Goal: Task Accomplishment & Management: Use online tool/utility

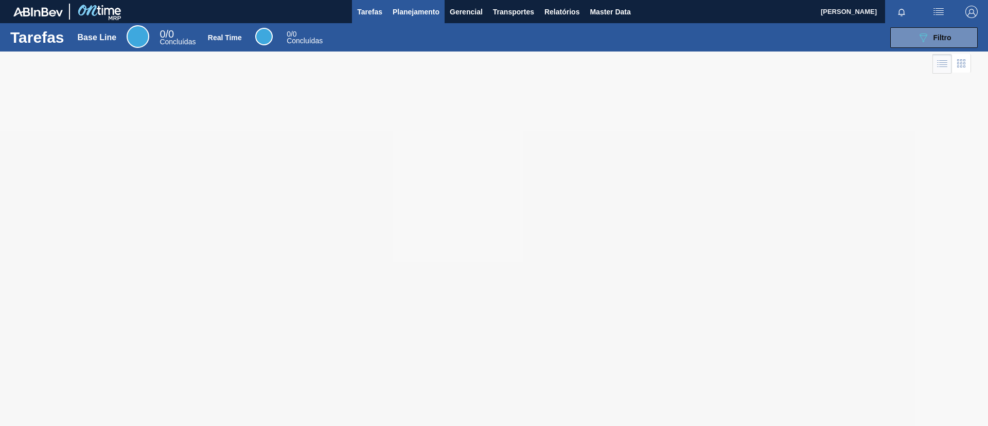
click at [415, 7] on span "Planejamento" at bounding box center [416, 12] width 47 height 12
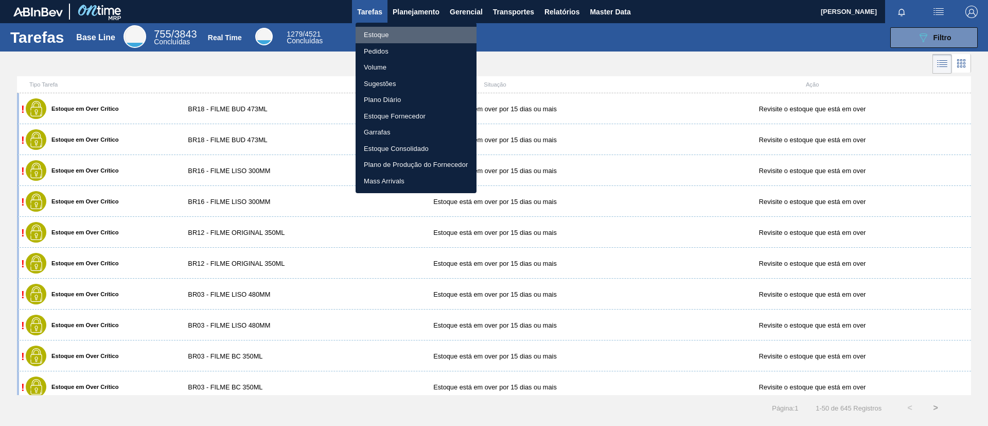
click at [409, 28] on li "Estoque" at bounding box center [416, 35] width 121 height 16
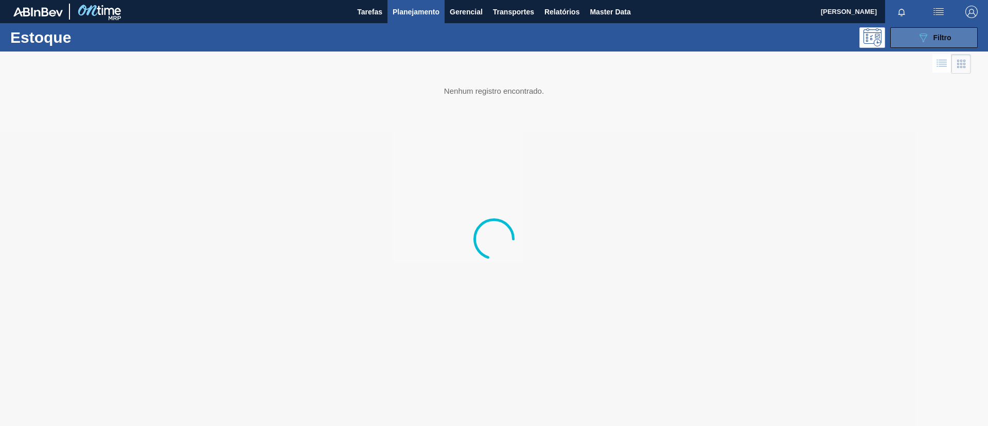
click at [936, 38] on span "Filtro" at bounding box center [943, 37] width 18 height 8
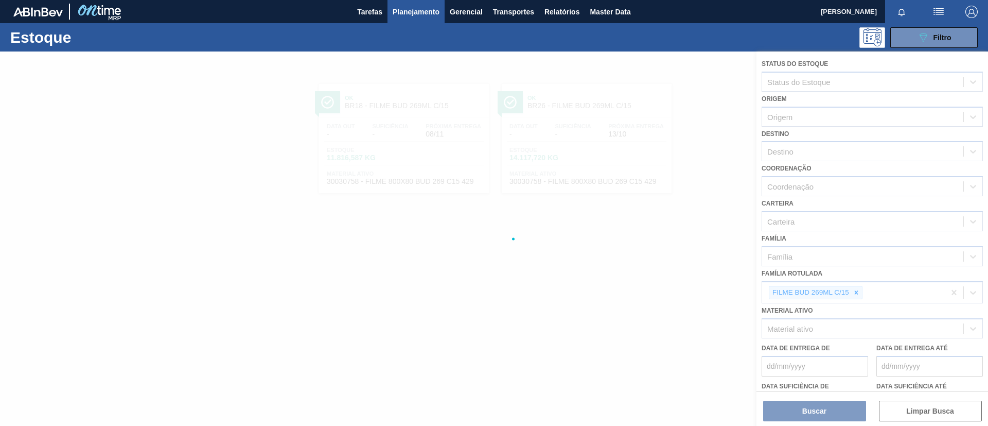
click at [855, 295] on div at bounding box center [494, 238] width 988 height 374
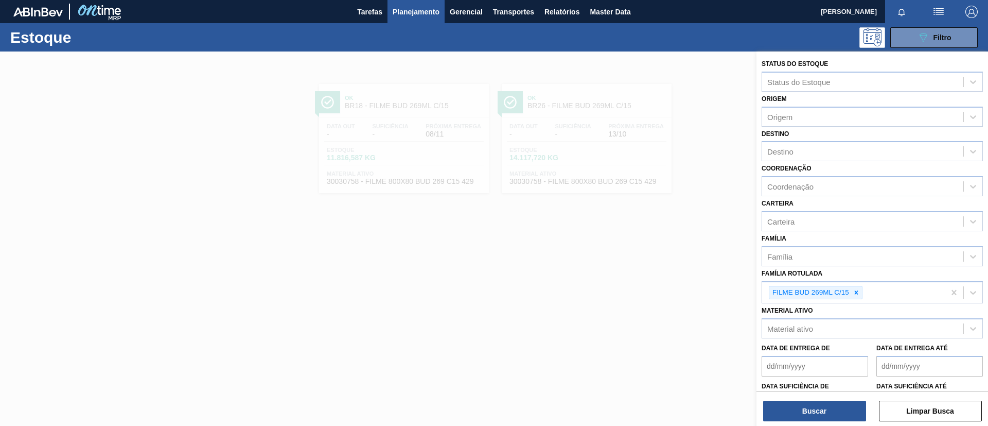
click at [858, 293] on icon at bounding box center [856, 292] width 7 height 7
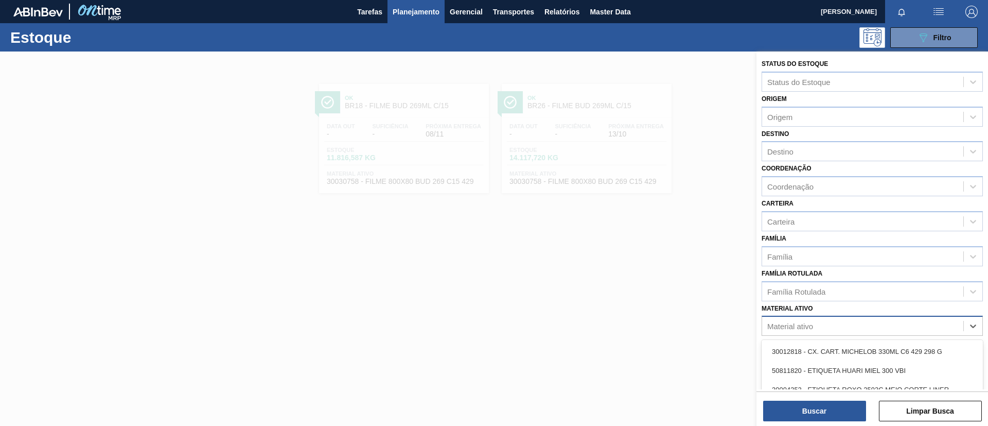
click at [812, 332] on div "Material ativo" at bounding box center [862, 326] width 201 height 15
paste ativo "30003637"
type ativo "30003637"
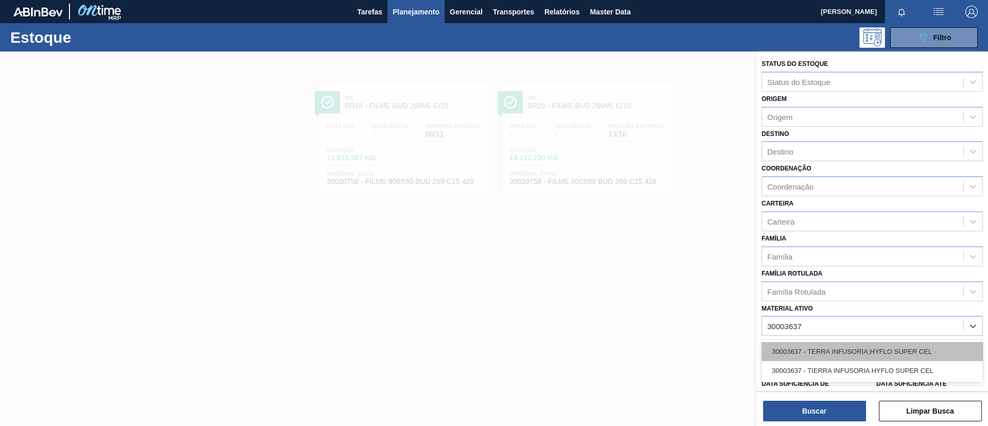
click at [819, 346] on div "30003637 - TERRA INFUSORIA;HYFLO SUPER CEL" at bounding box center [872, 351] width 221 height 19
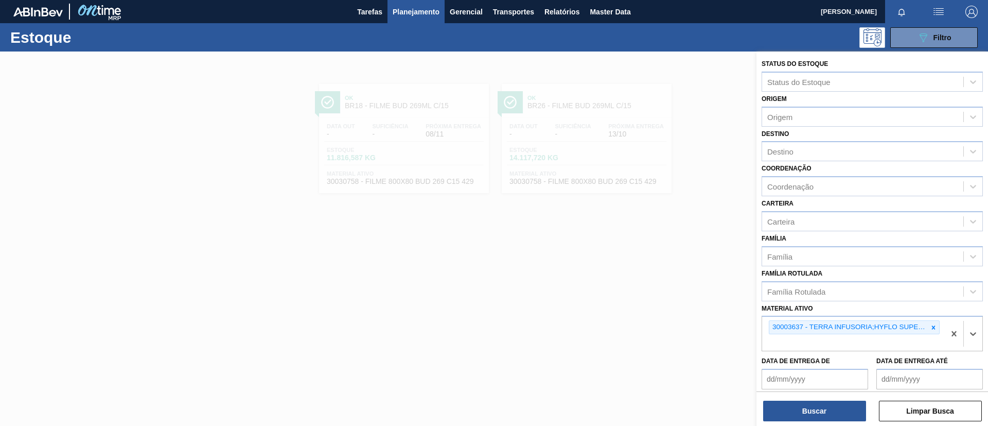
click at [814, 397] on div "Buscar Limpar Busca" at bounding box center [873, 405] width 232 height 29
click at [814, 404] on button "Buscar" at bounding box center [814, 411] width 103 height 21
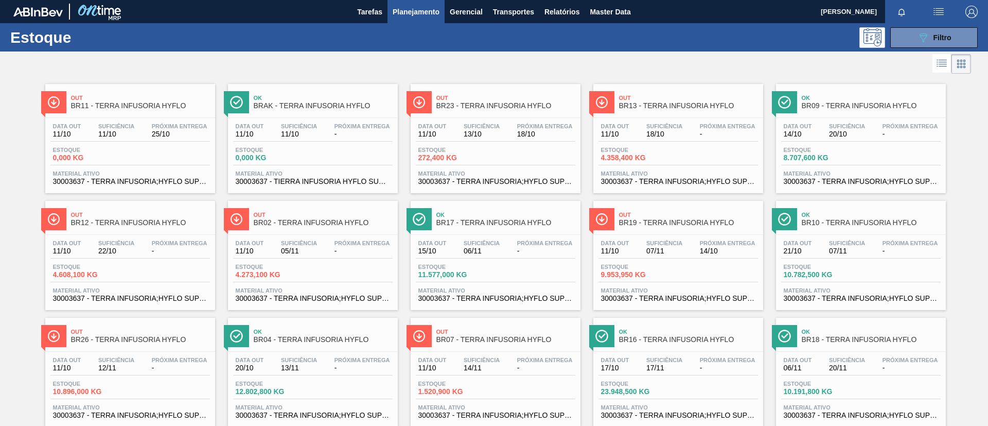
click at [152, 227] on div "Out BR12 - TERRA INFUSORIA HYFLO" at bounding box center [140, 218] width 139 height 23
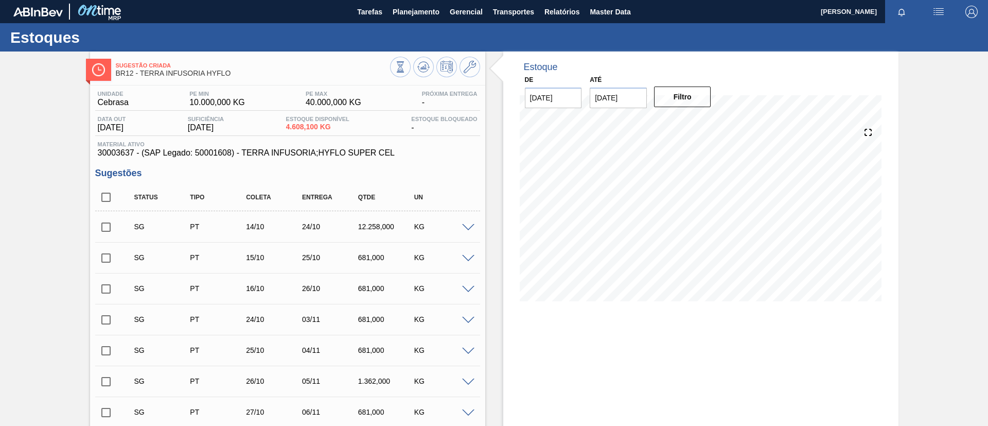
click at [466, 228] on span at bounding box center [468, 228] width 12 height 8
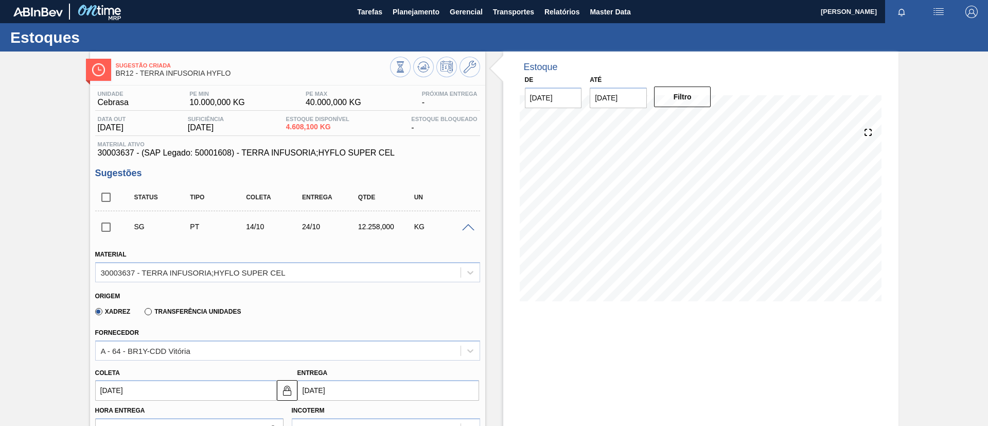
scroll to position [154, 0]
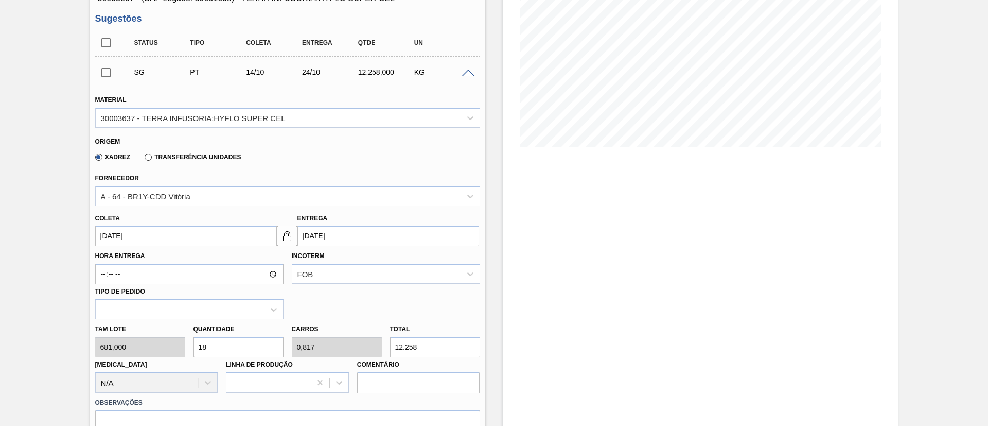
click at [190, 153] on label "Transferência Unidades" at bounding box center [193, 156] width 96 height 7
click at [143, 159] on input "Transferência Unidades" at bounding box center [143, 159] width 0 height 0
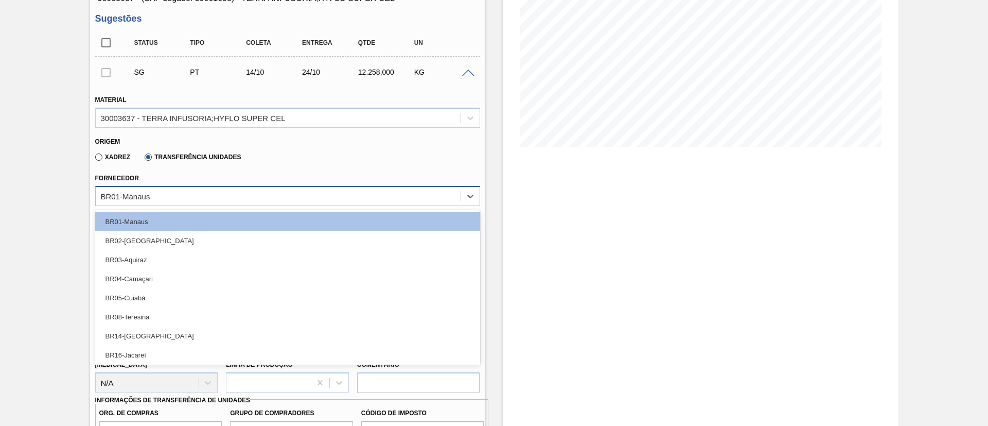
click at [192, 200] on div "BR01-Manaus" at bounding box center [278, 195] width 365 height 15
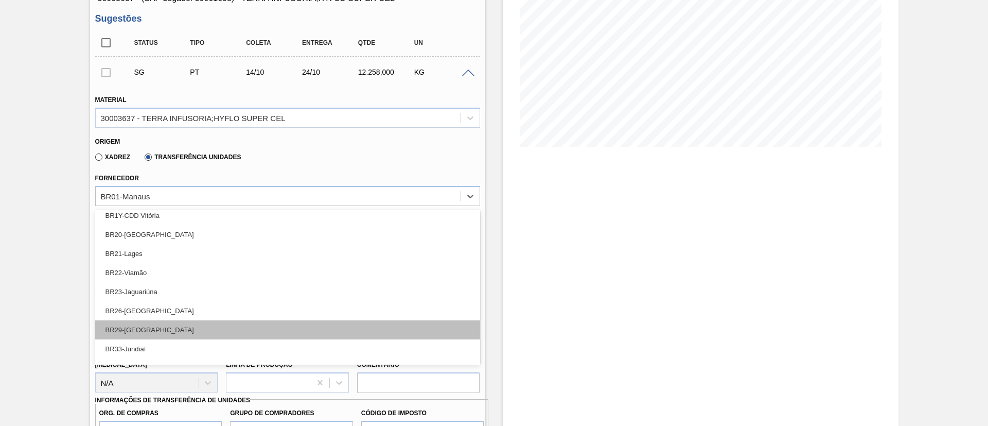
scroll to position [232, 0]
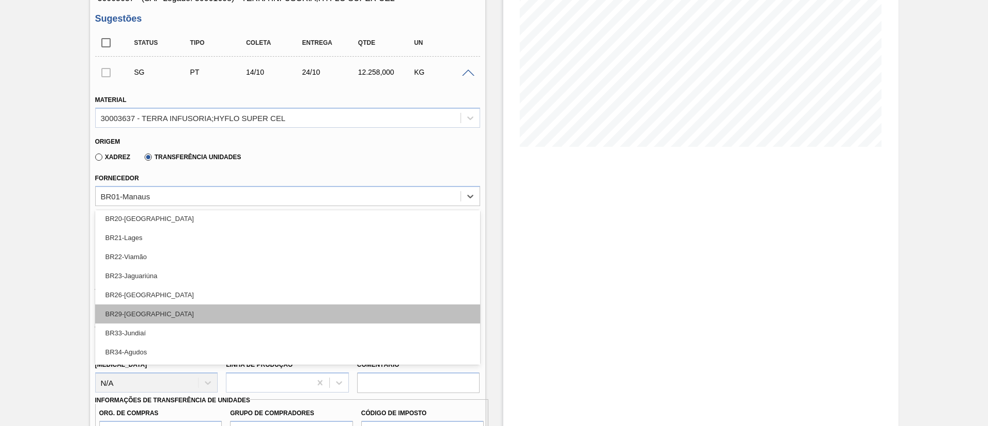
click at [159, 309] on div "BR29-[GEOGRAPHIC_DATA]" at bounding box center [287, 313] width 385 height 19
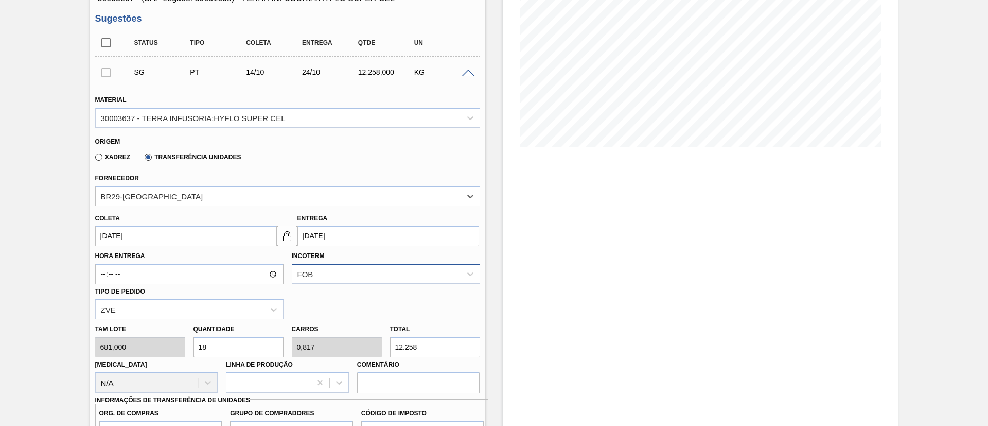
click at [337, 275] on div "FOB" at bounding box center [386, 274] width 188 height 20
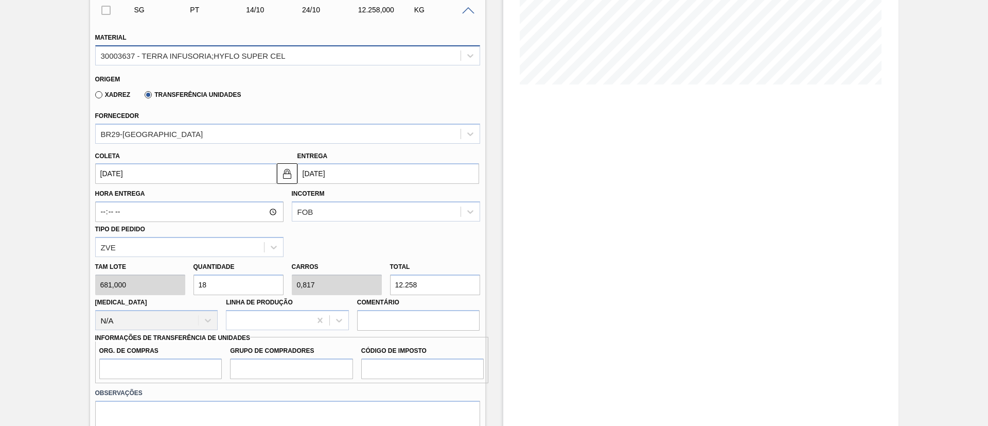
scroll to position [252, 0]
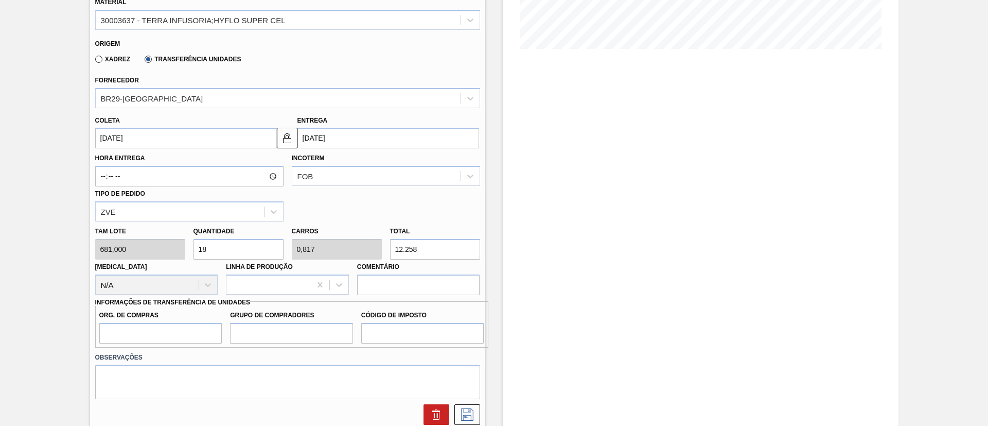
click at [134, 248] on div "[PERSON_NAME] 681,000 Quantidade 18 Carros 0,817 Total 12.258 [MEDICAL_DATA] N/…" at bounding box center [287, 258] width 393 height 74
type input "4"
type input "0,182"
type input "2.724"
type input "4"
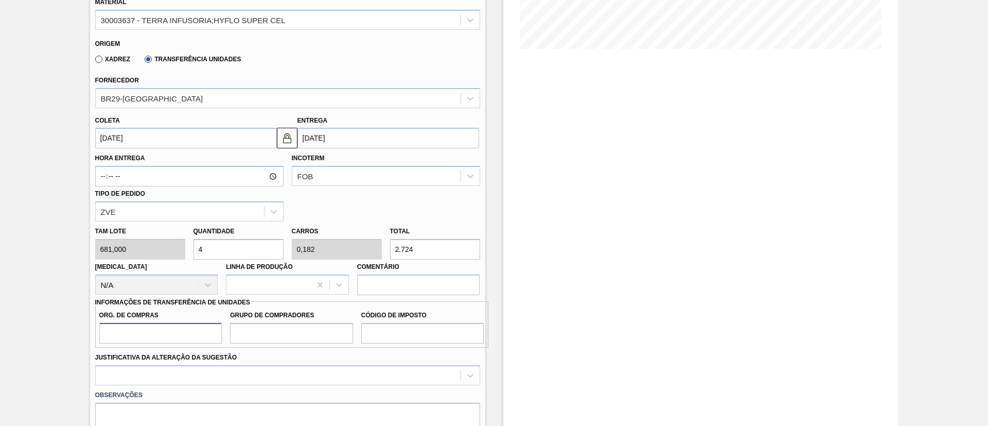
click at [110, 333] on input "Org. de Compras" at bounding box center [160, 333] width 123 height 21
type input "BR00"
click at [286, 327] on input "Grupo de Compradores" at bounding box center [291, 333] width 123 height 21
type input "A01"
click at [412, 329] on input "Código de Imposto" at bounding box center [422, 333] width 123 height 21
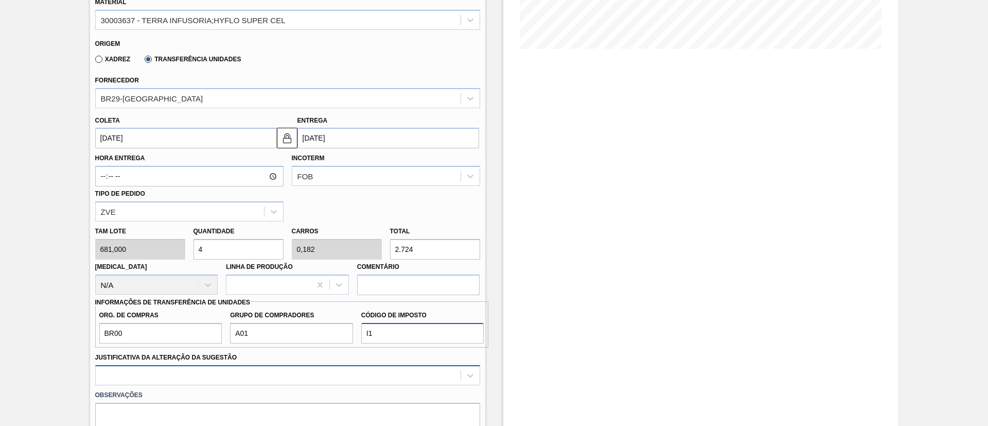
type input "I1"
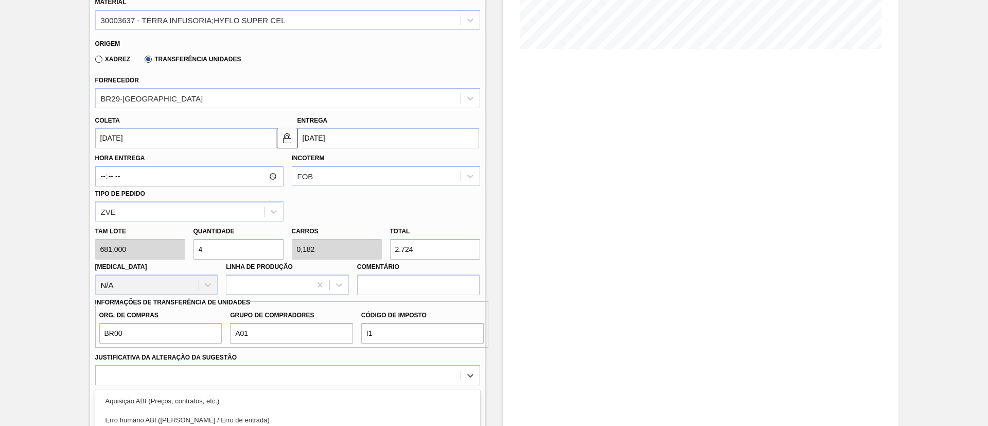
click at [328, 379] on div "option Outro focused, 6 of 18. 18 results available. Use Up and Down to choose …" at bounding box center [287, 375] width 385 height 20
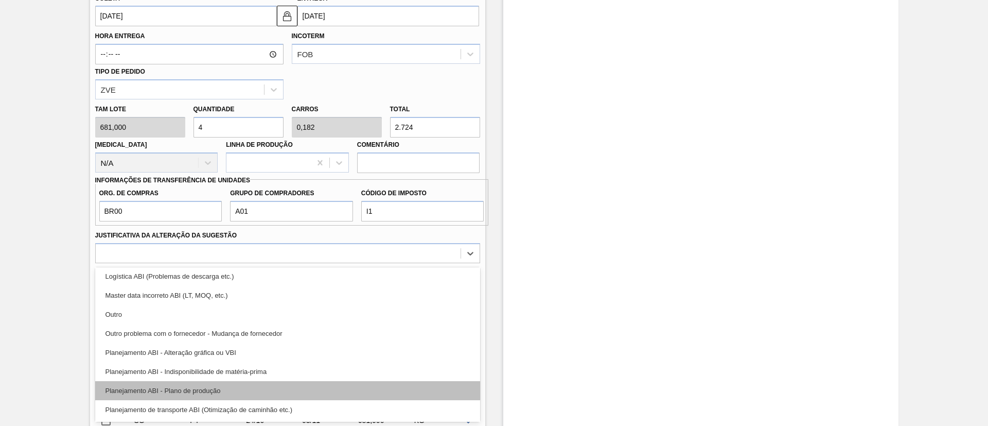
scroll to position [77, 0]
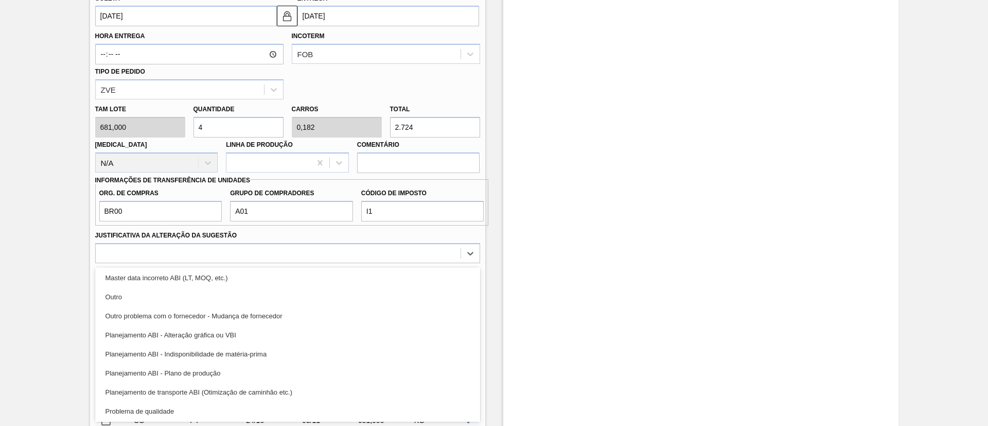
click at [230, 370] on div "Planejamento ABI - Plano de produção" at bounding box center [287, 372] width 385 height 19
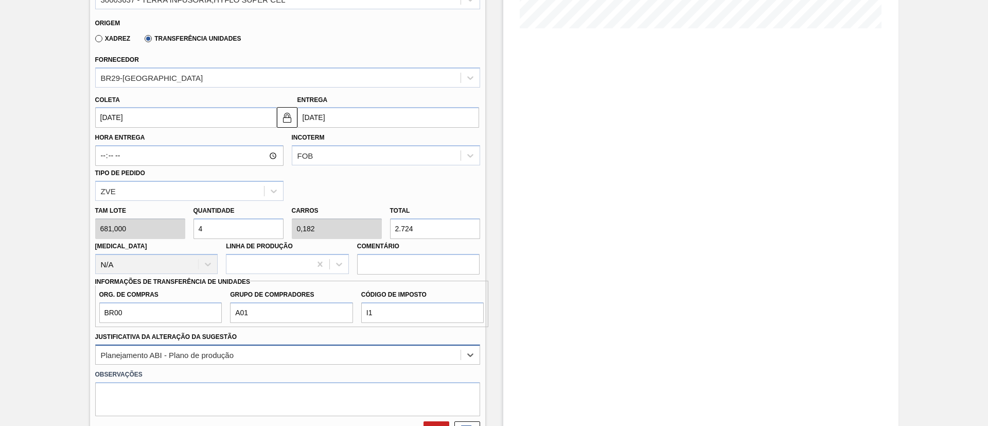
scroll to position [297, 0]
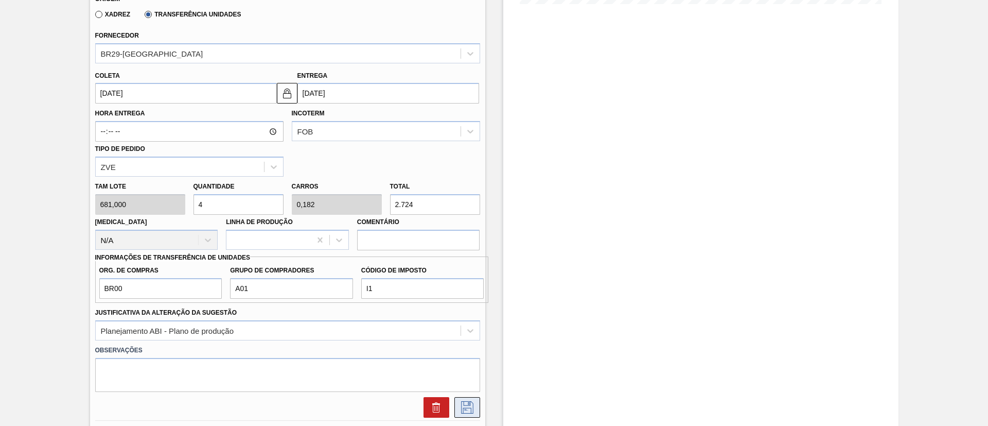
click at [464, 403] on icon at bounding box center [467, 407] width 16 height 12
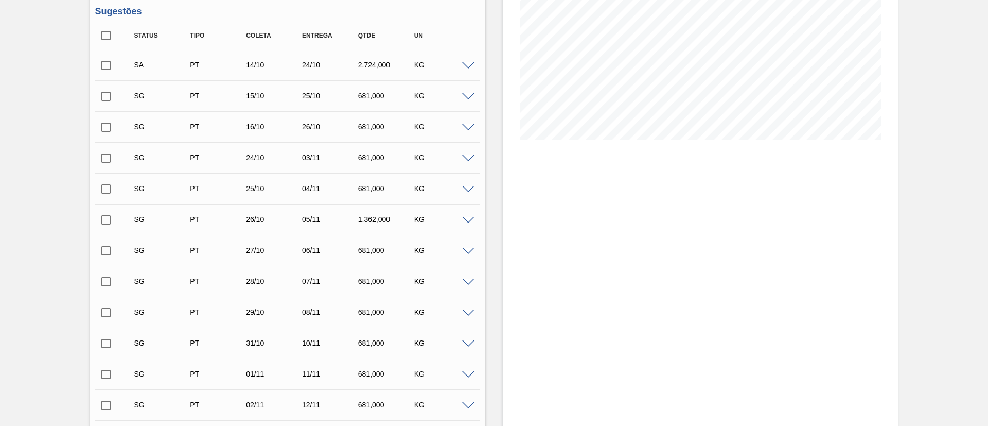
scroll to position [65, 0]
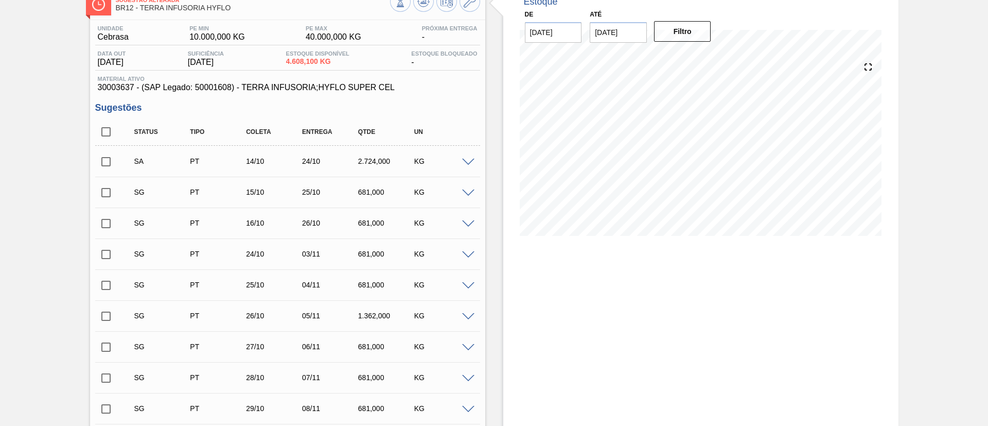
click at [458, 165] on div "KG" at bounding box center [443, 161] width 62 height 8
click at [466, 163] on span at bounding box center [468, 163] width 12 height 8
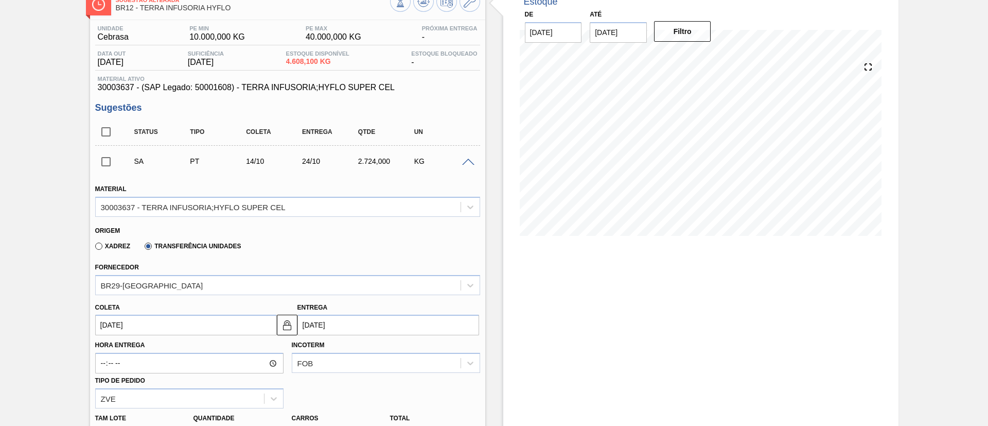
scroll to position [143, 0]
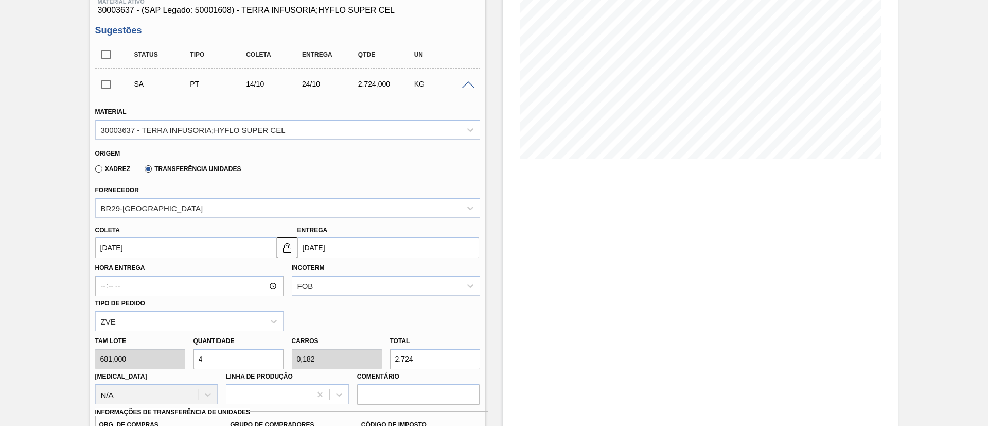
click at [126, 254] on input "[DATE]" at bounding box center [186, 247] width 182 height 21
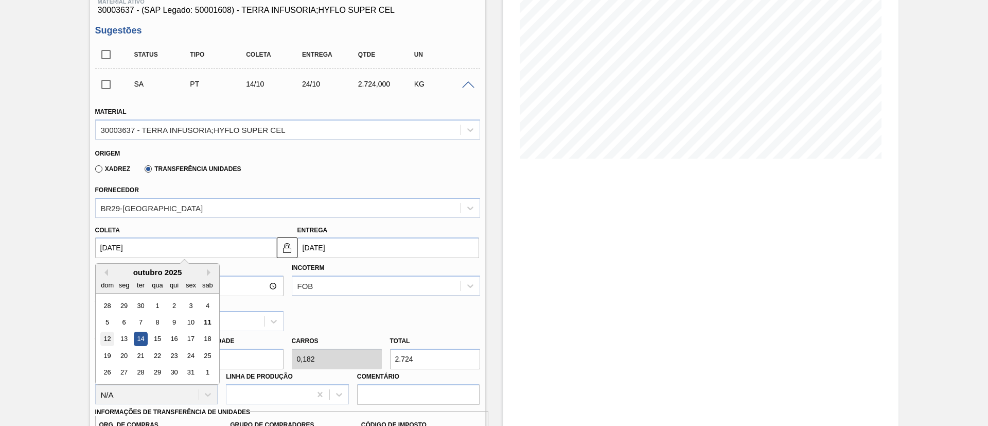
click at [101, 340] on div "12" at bounding box center [107, 339] width 14 height 14
type input "[DATE]"
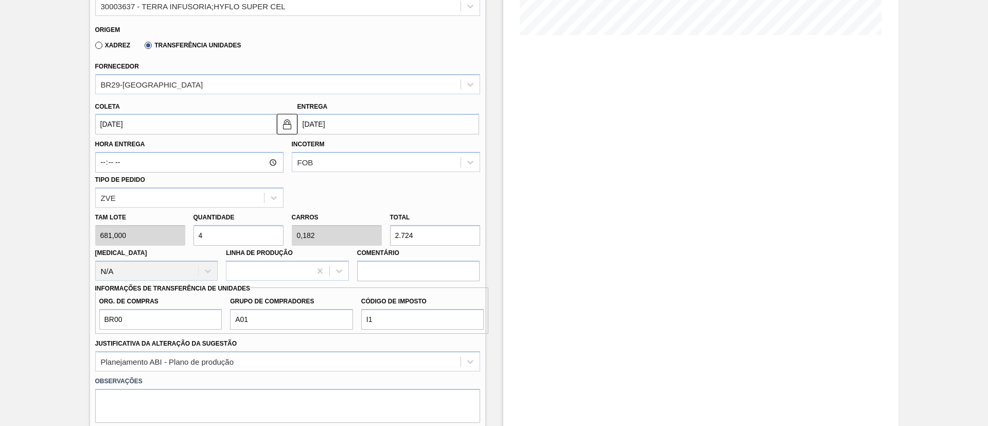
scroll to position [374, 0]
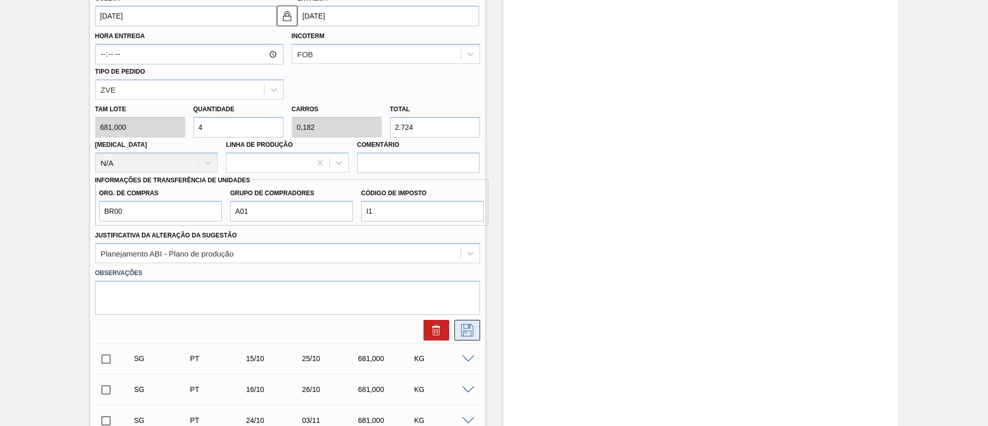
click at [463, 322] on button at bounding box center [468, 330] width 26 height 21
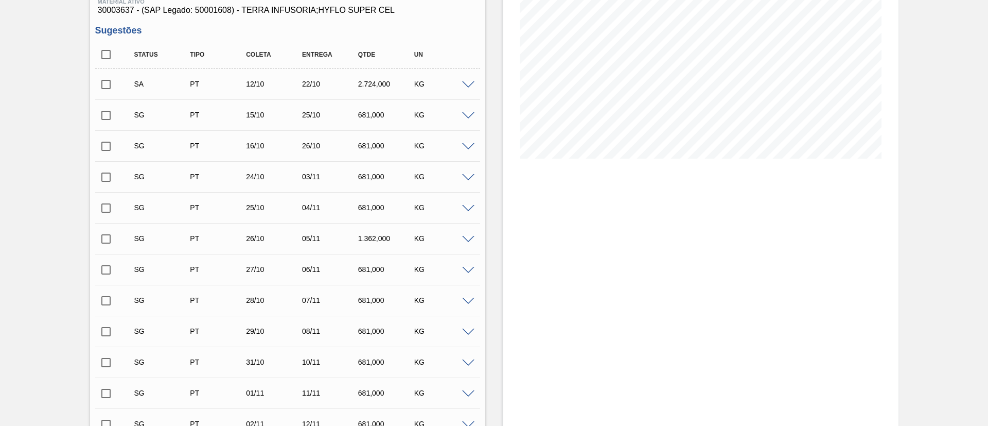
scroll to position [65, 0]
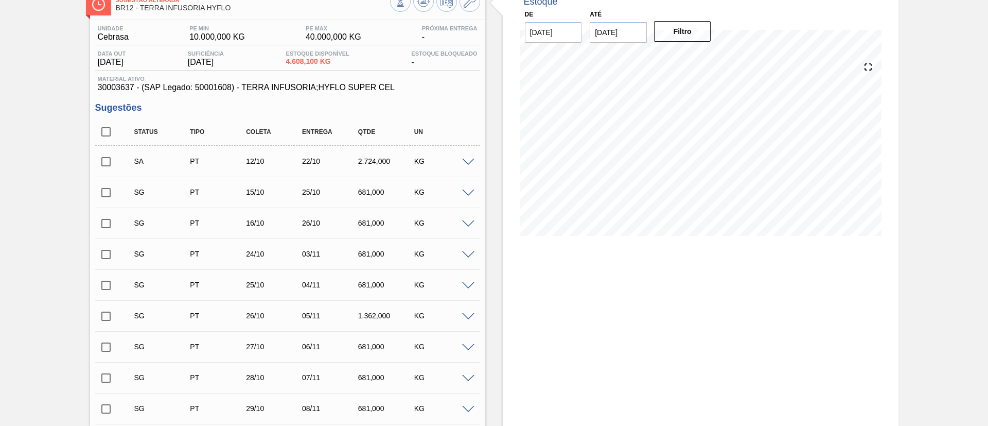
click at [106, 160] on input "checkbox" at bounding box center [106, 162] width 22 height 22
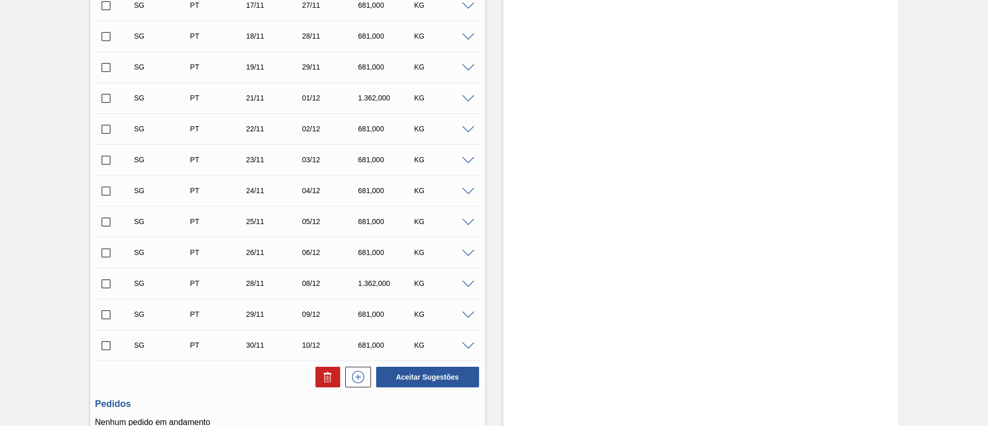
scroll to position [1056, 0]
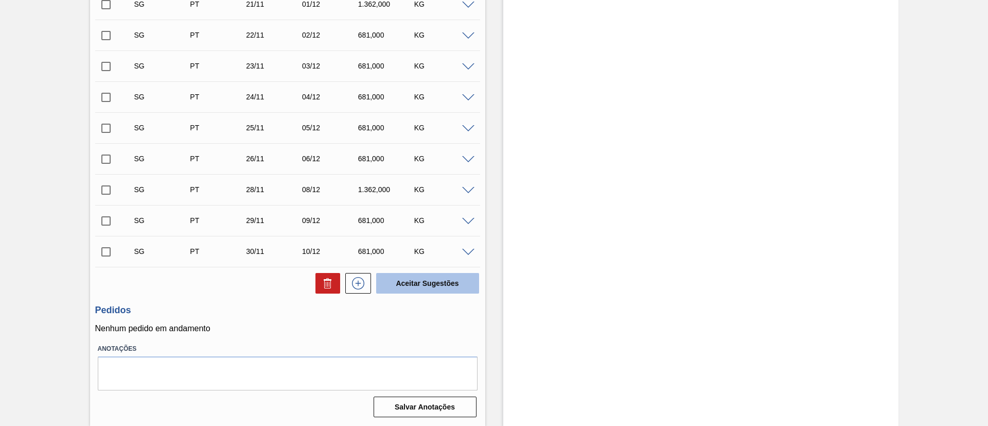
click at [444, 284] on button "Aceitar Sugestões" at bounding box center [427, 283] width 103 height 21
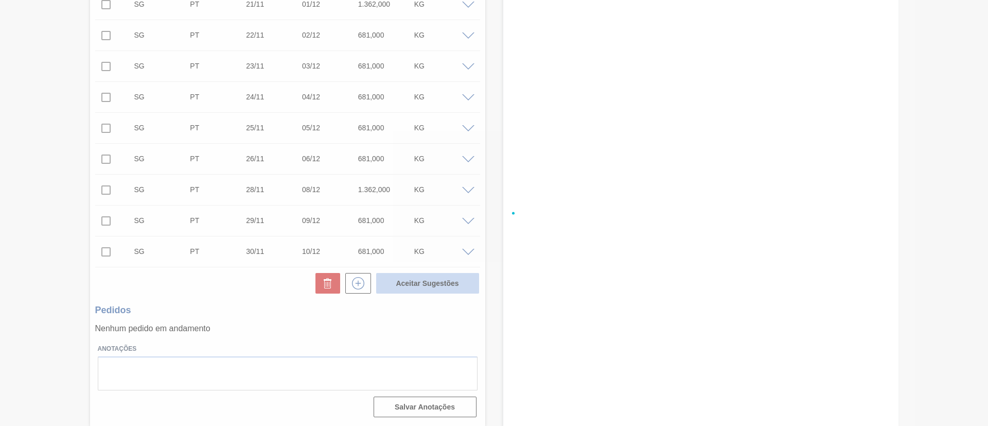
checkbox input "false"
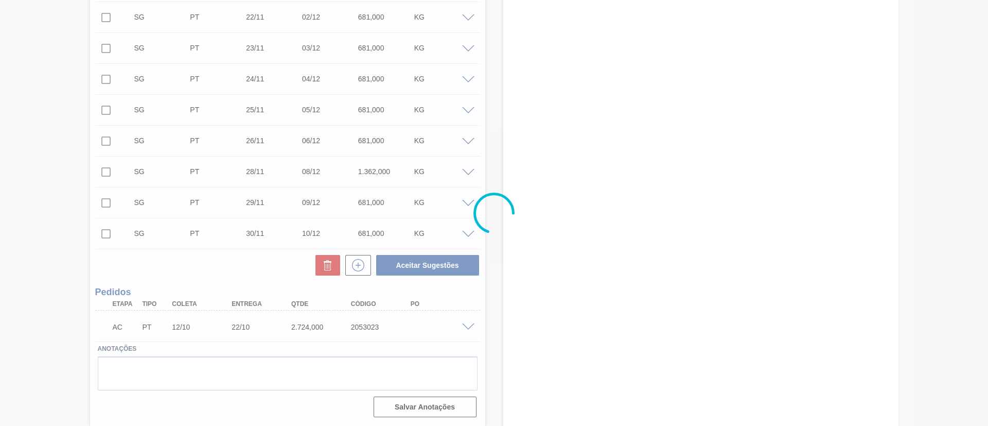
scroll to position [1026, 0]
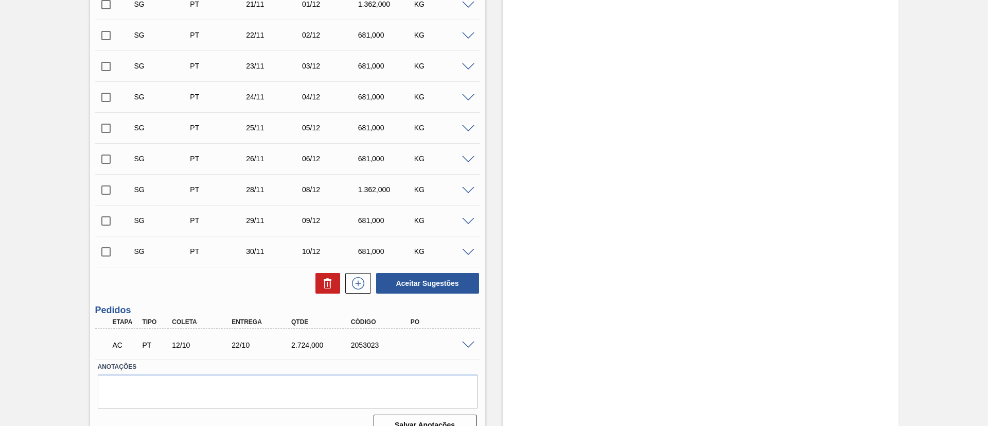
click at [477, 348] on div "AC PT 12/10 22/10 2.724,000 2053023" at bounding box center [287, 344] width 385 height 26
click at [468, 342] on span at bounding box center [468, 345] width 12 height 8
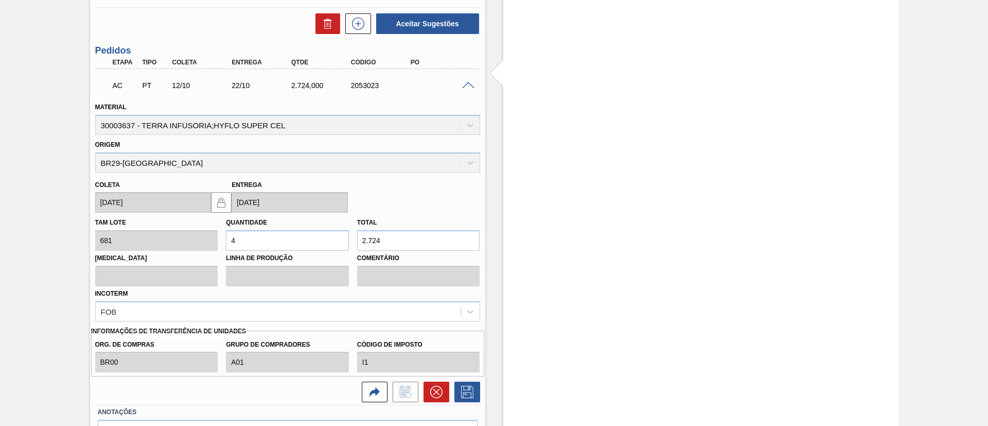
scroll to position [1194, 0]
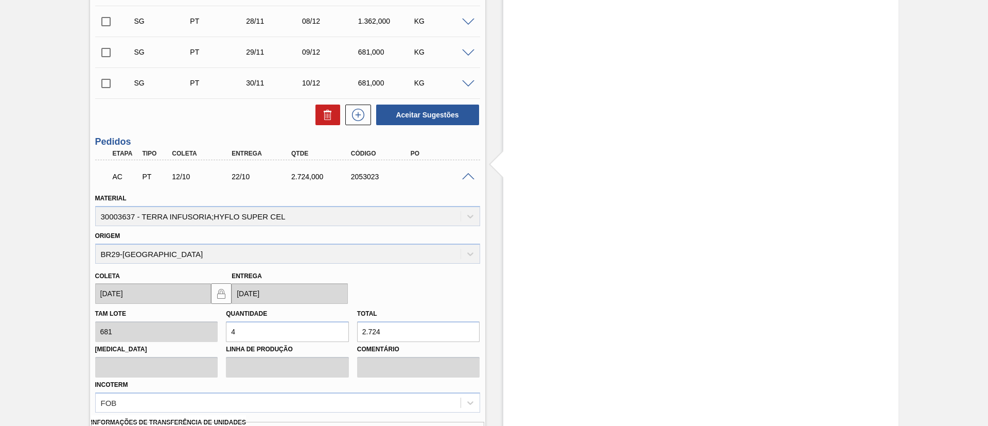
click at [462, 175] on span at bounding box center [468, 177] width 12 height 8
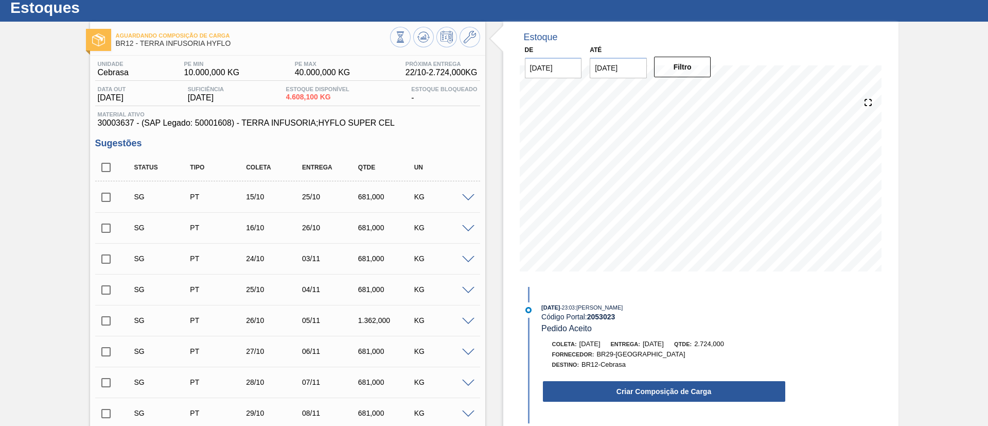
scroll to position [0, 0]
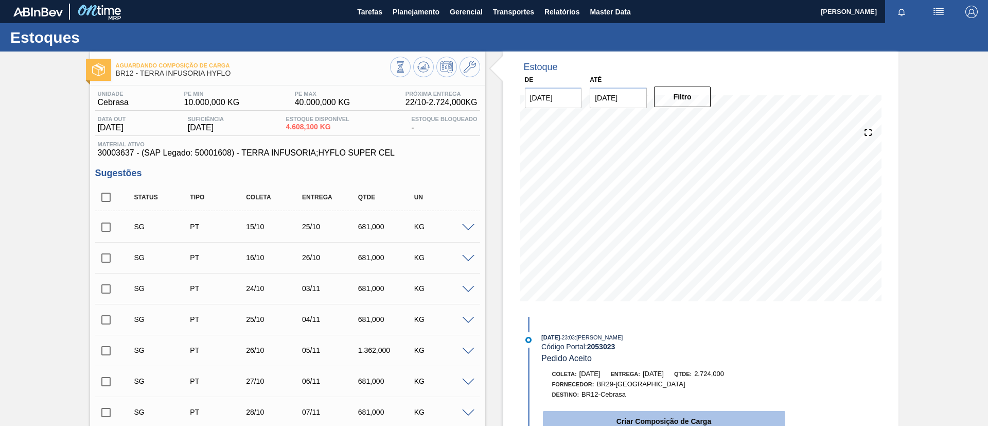
click at [664, 413] on button "Criar Composição de Carga" at bounding box center [664, 421] width 242 height 21
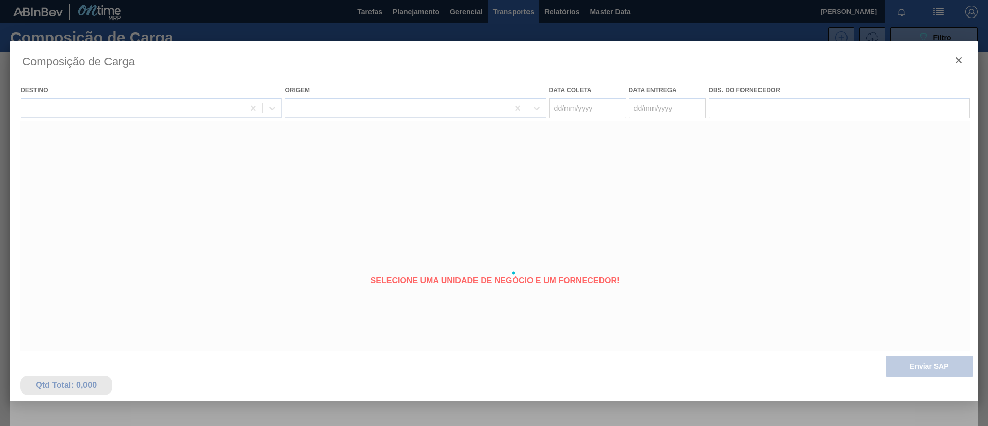
type coleta "[DATE]"
type Entrega "[DATE]"
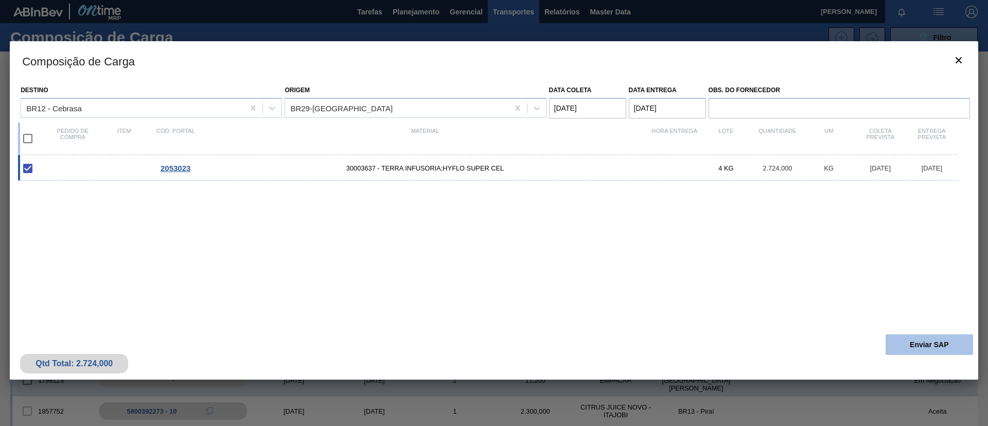
click at [939, 349] on button "Enviar SAP" at bounding box center [930, 344] width 88 height 21
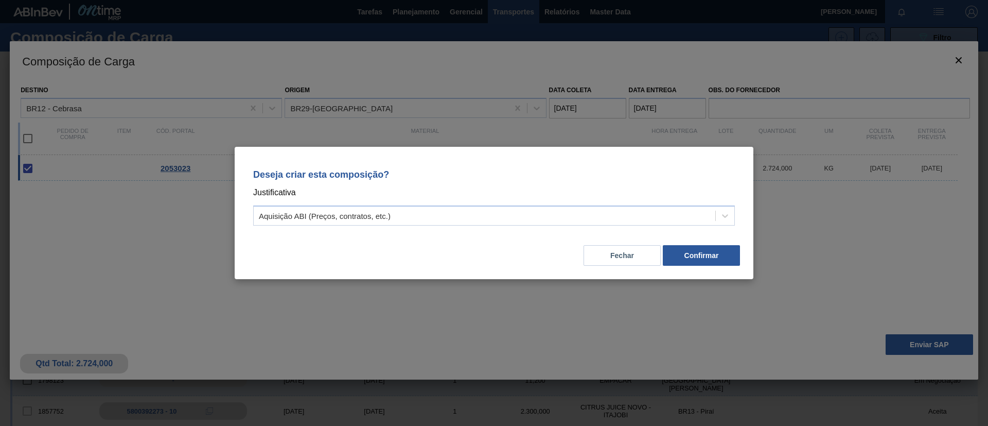
click at [741, 276] on div "Deseja criar esta composição? Justificativa Aquisição ABI (Preços, contratos, e…" at bounding box center [494, 213] width 519 height 132
click at [716, 257] on button "Confirmar" at bounding box center [701, 255] width 77 height 21
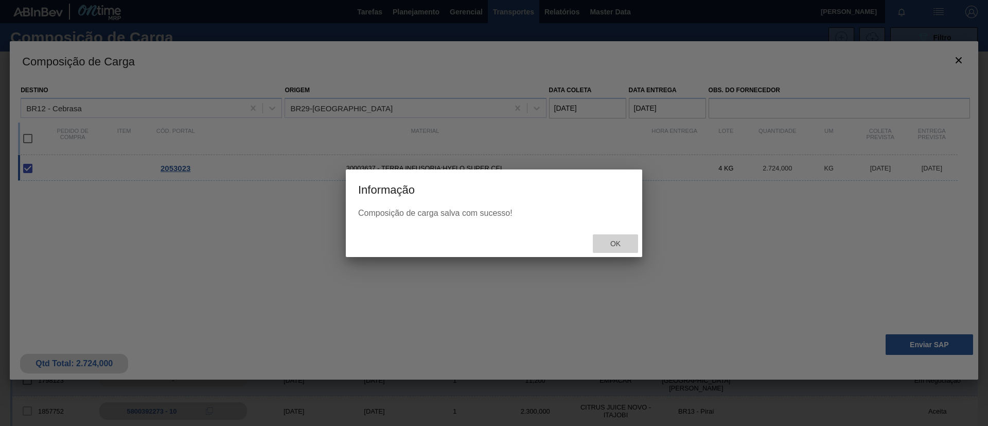
click at [615, 243] on span "Ok" at bounding box center [615, 243] width 27 height 8
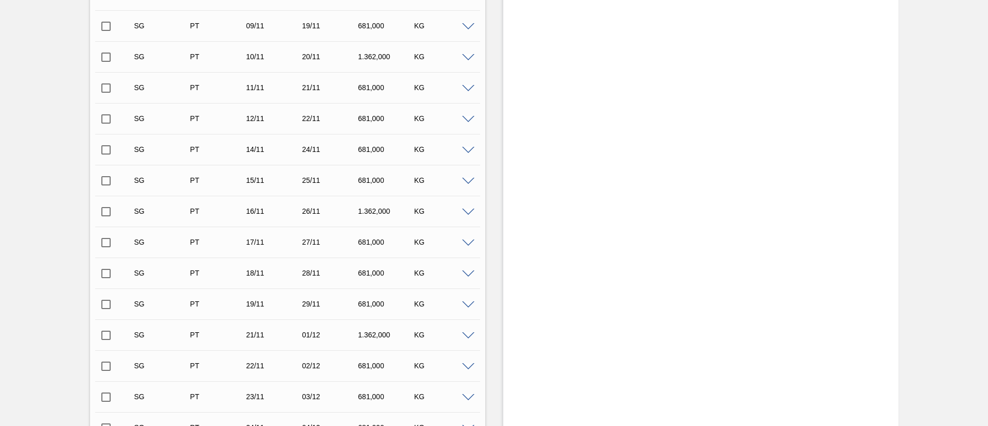
scroll to position [1044, 0]
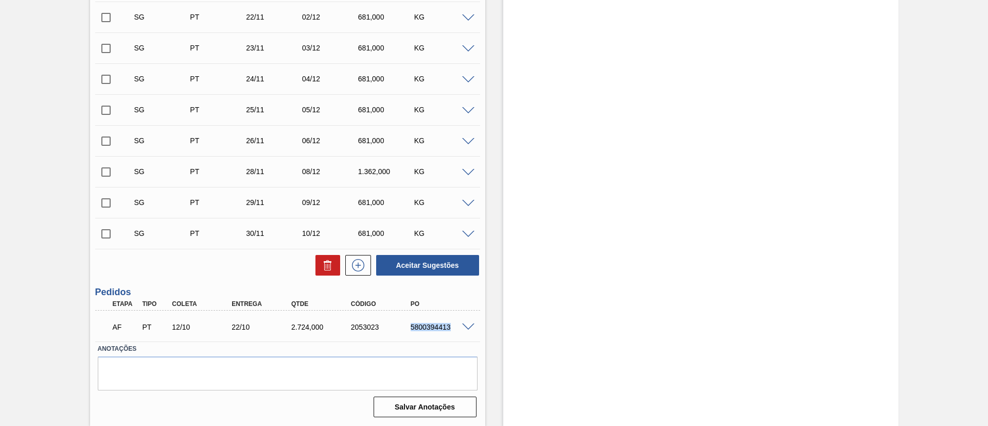
drag, startPoint x: 398, startPoint y: 326, endPoint x: 458, endPoint y: 331, distance: 60.5
click at [458, 331] on div "AF PT 12/10 22/10 2.724,000 2053023 5800394413" at bounding box center [285, 326] width 358 height 21
copy div "5800394413"
click at [465, 327] on span at bounding box center [468, 327] width 12 height 8
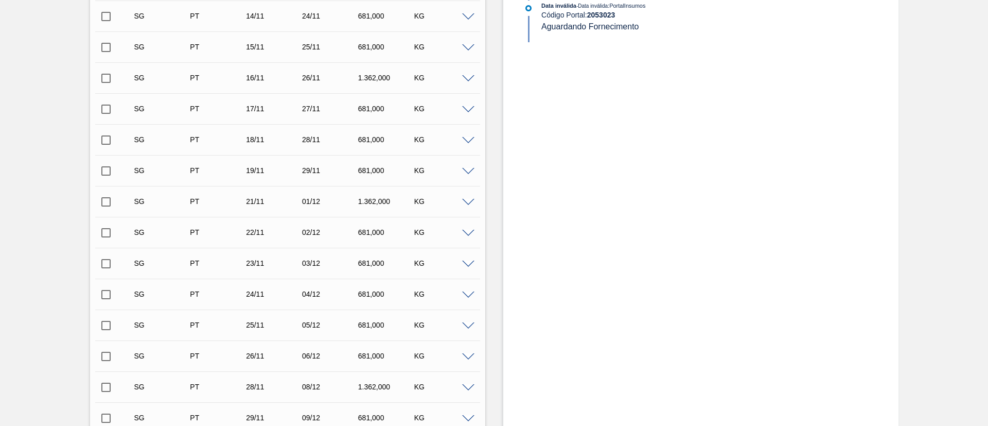
scroll to position [731, 0]
